Goal: Task Accomplishment & Management: Use online tool/utility

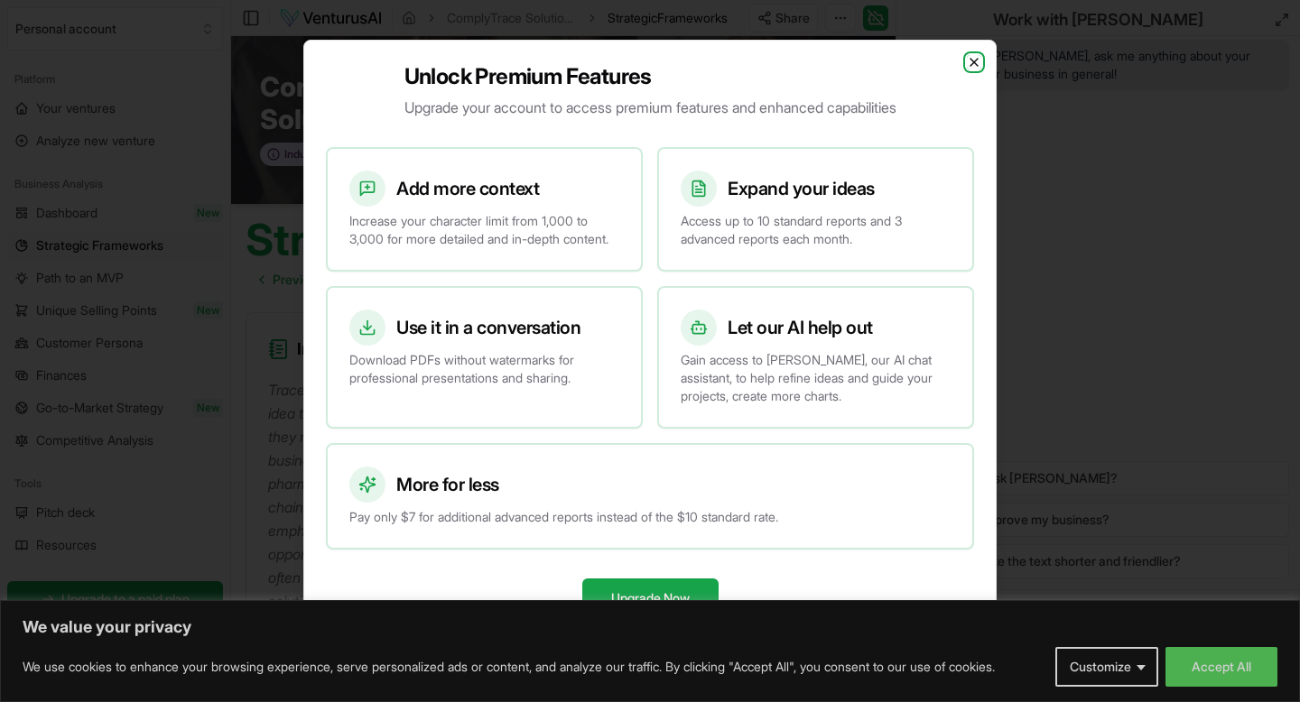
click at [972, 55] on icon "button" at bounding box center [974, 62] width 14 height 14
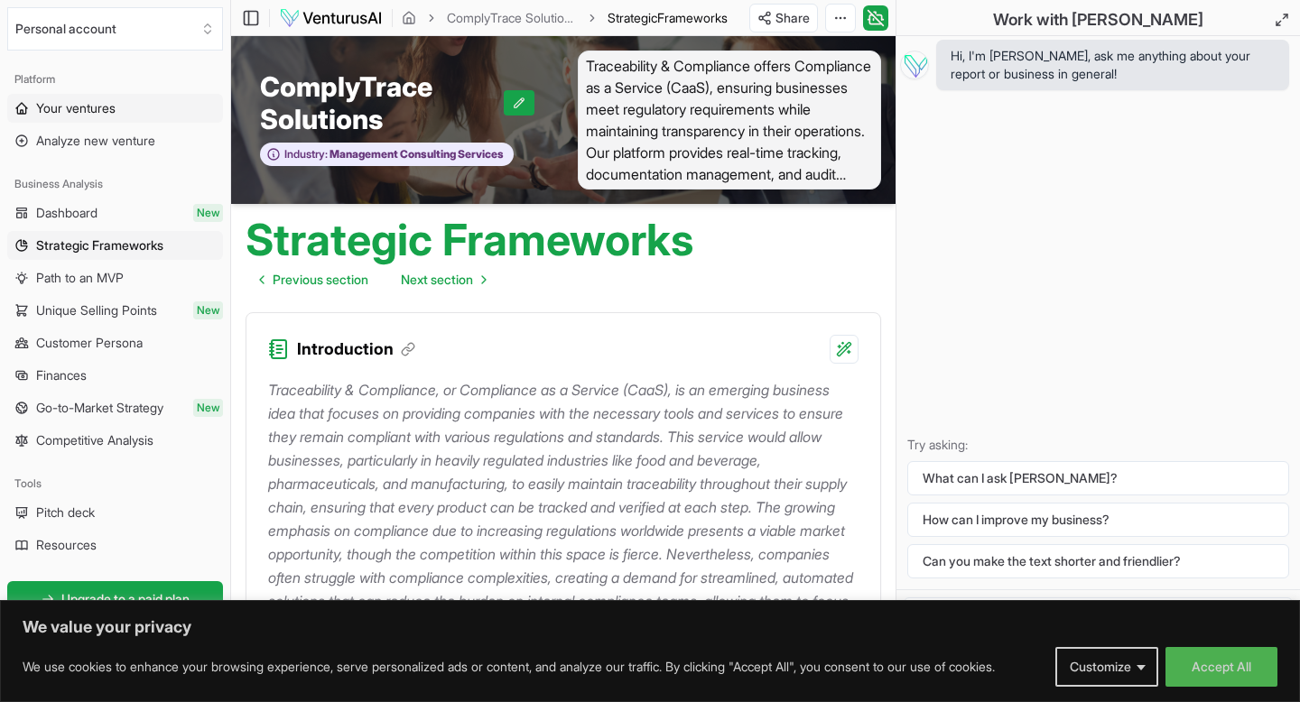
click at [56, 109] on span "Your ventures" at bounding box center [75, 108] width 79 height 18
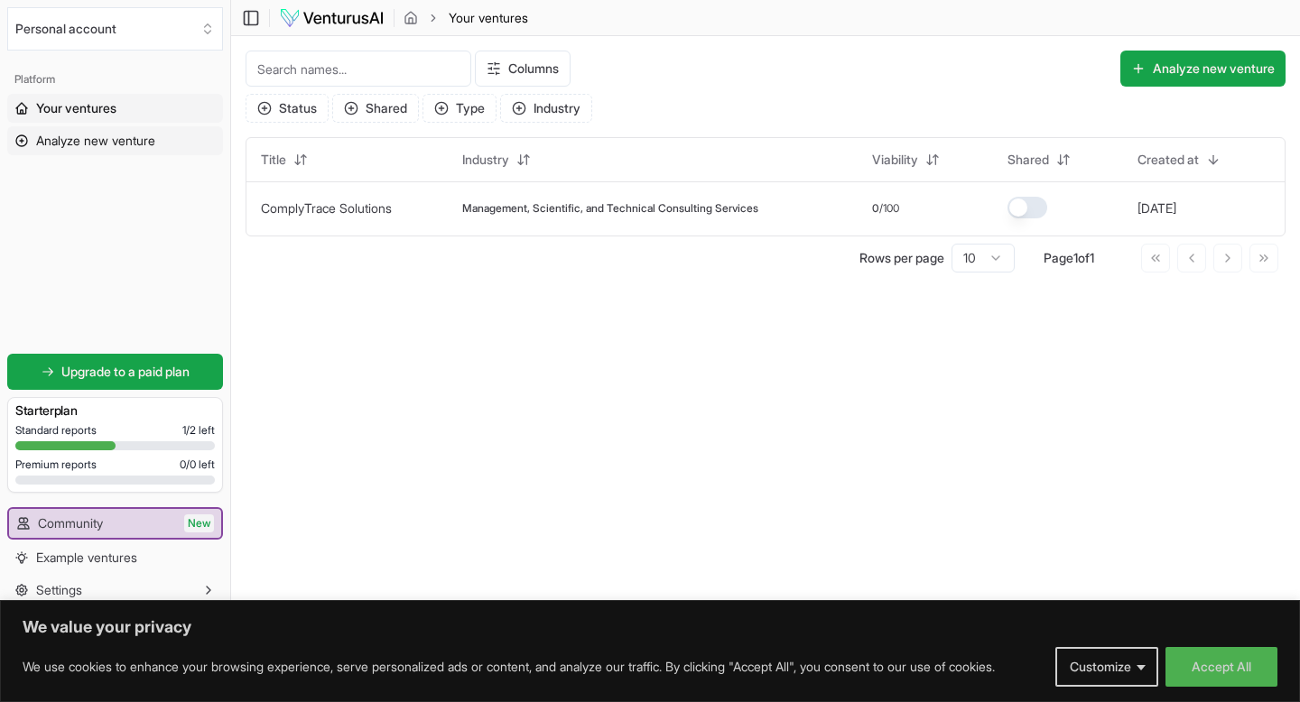
click at [135, 141] on span "Analyze new venture" at bounding box center [95, 141] width 119 height 18
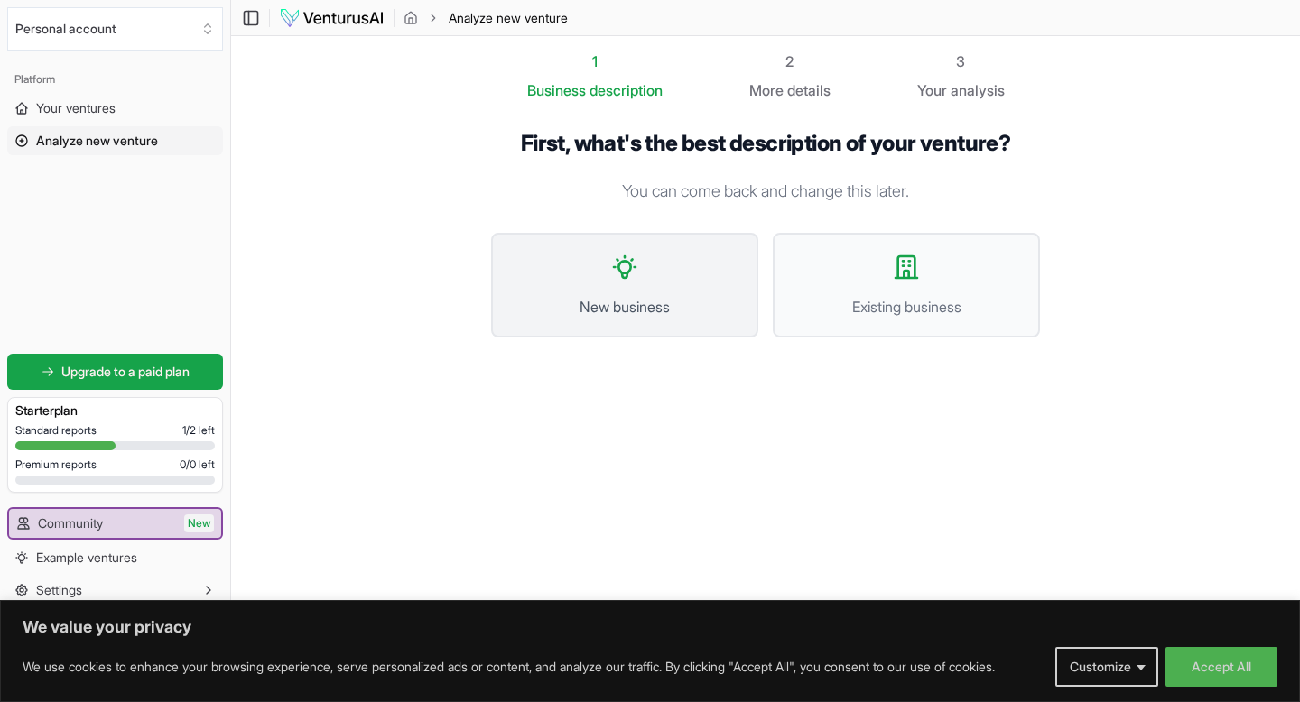
click at [607, 281] on button "New business" at bounding box center [624, 285] width 267 height 105
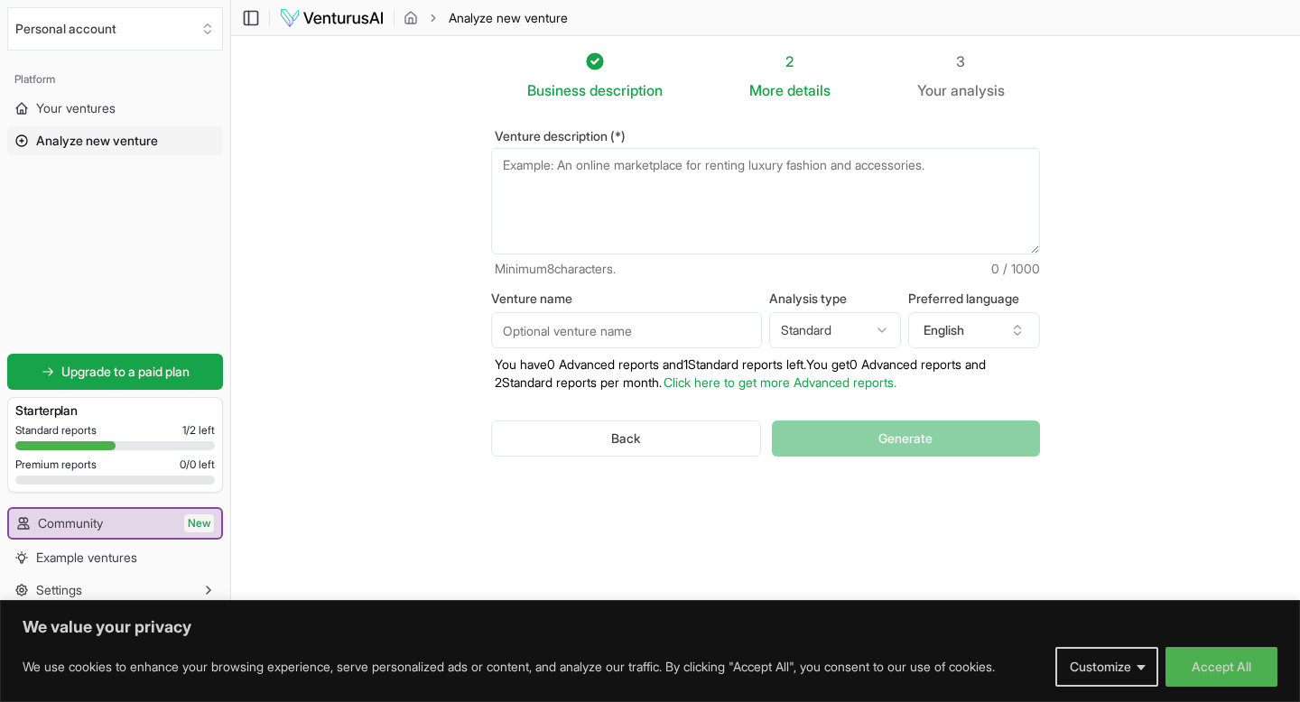
click at [548, 175] on textarea "Venture description (*)" at bounding box center [765, 201] width 549 height 107
paste textarea ""Act as an agritech venture analyst. Validate the feasibility of a Kenya-based …"
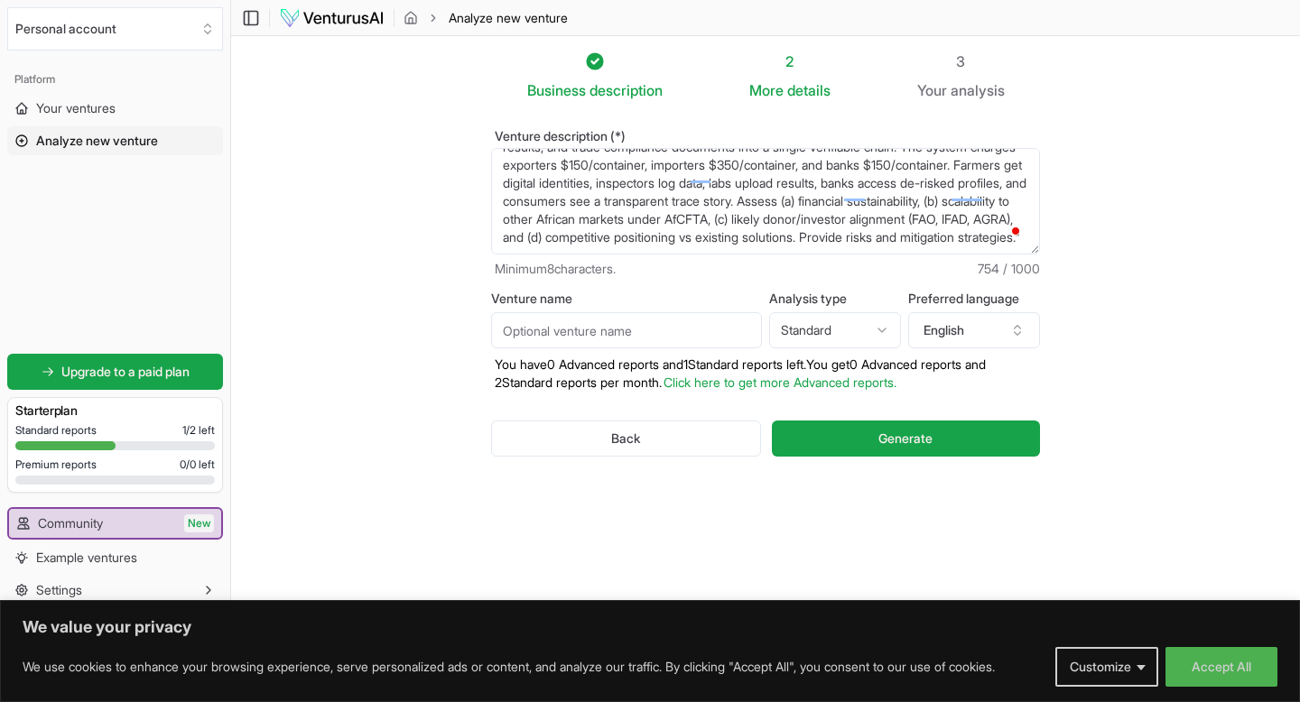
scroll to position [63, 0]
type textarea ""Act as an agritech venture analyst. Validate the feasibility of a Kenya-based …"
click at [868, 442] on button "Generate" at bounding box center [906, 439] width 268 height 36
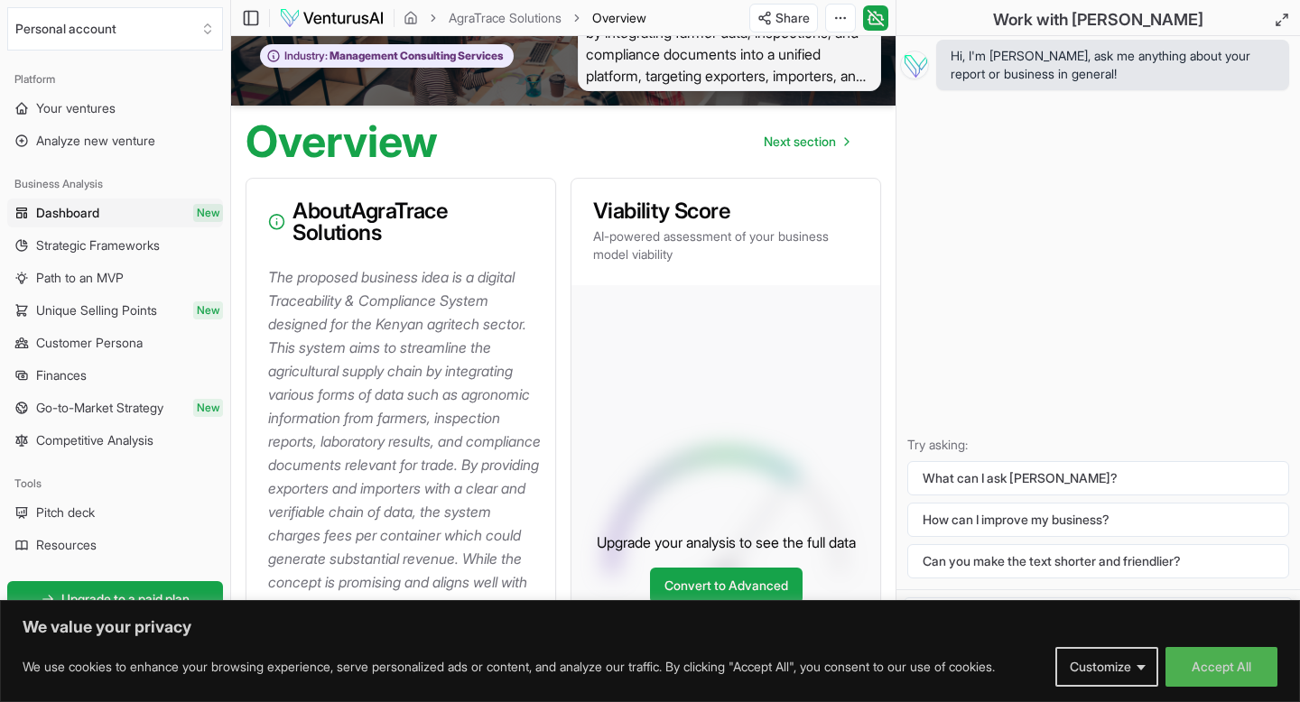
scroll to position [91, 0]
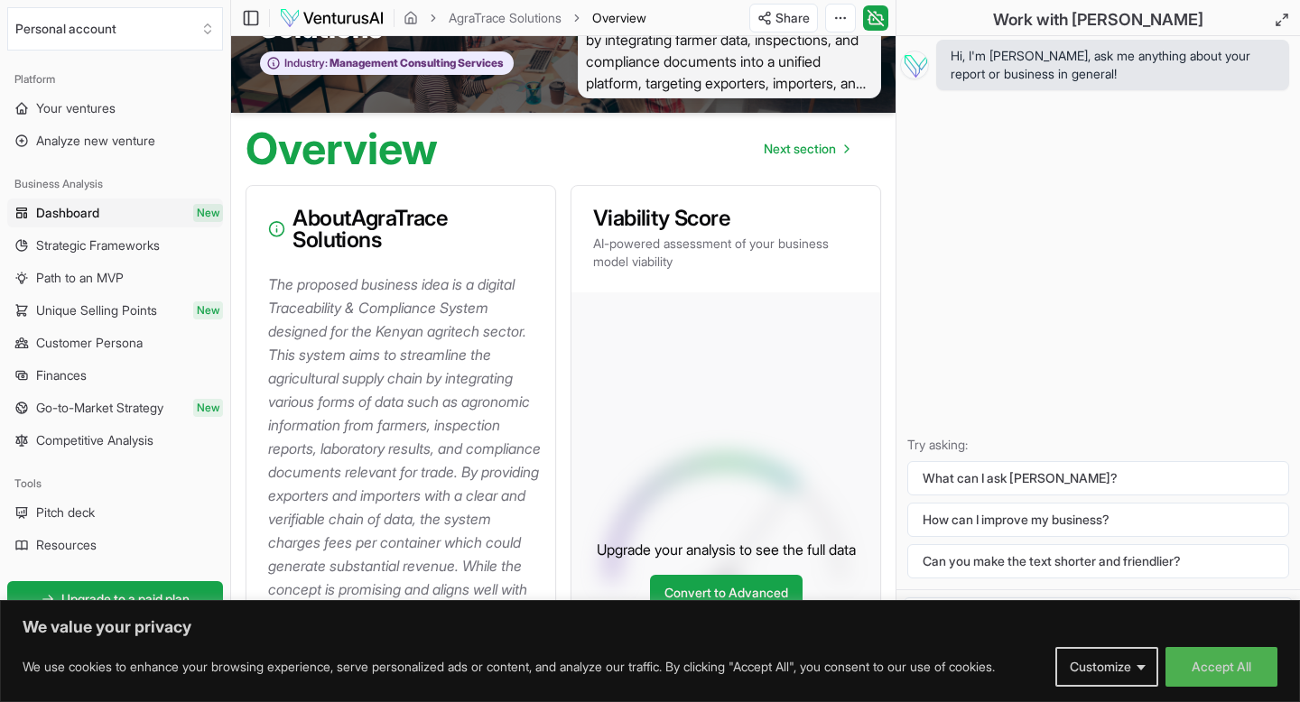
click at [165, 205] on link "Dashboard New" at bounding box center [115, 213] width 216 height 29
